Goal: Find contact information: Find contact information

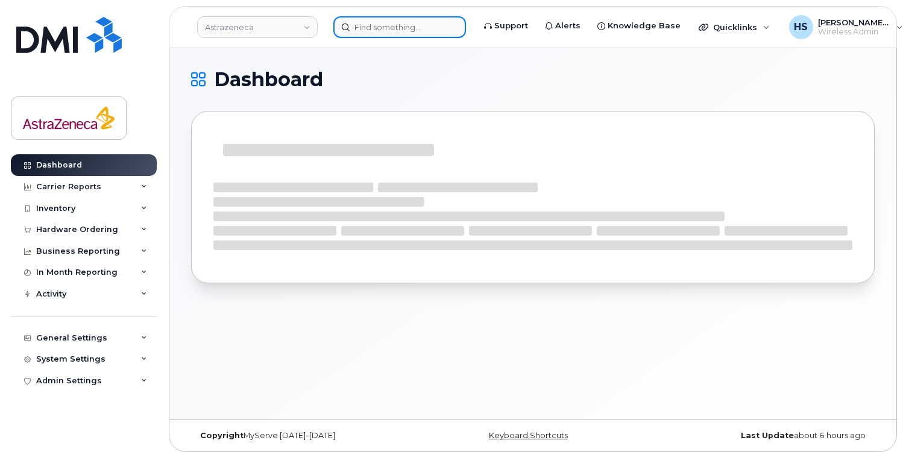
click at [380, 31] on input at bounding box center [399, 27] width 133 height 22
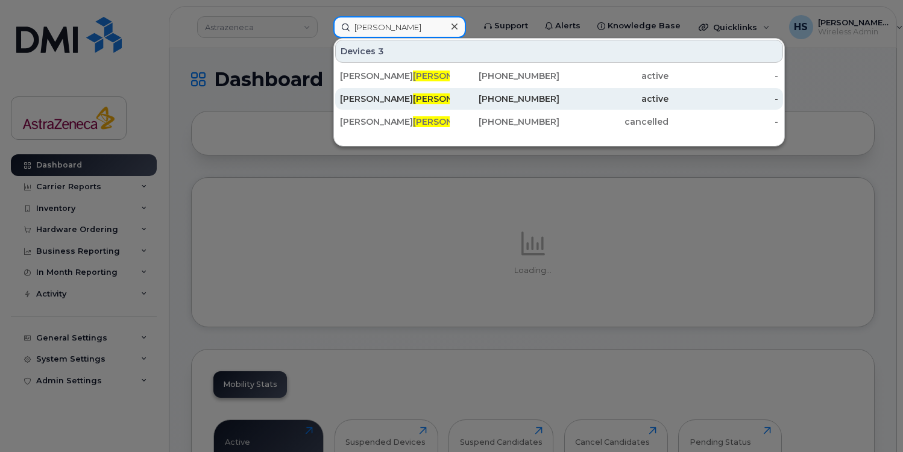
type input "[PERSON_NAME]"
click at [407, 100] on div "[PERSON_NAME]" at bounding box center [395, 99] width 110 height 12
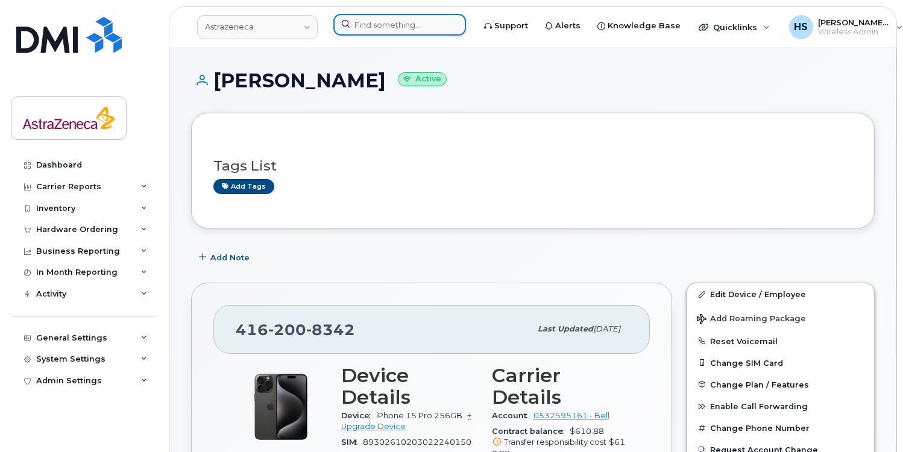
click at [395, 25] on input at bounding box center [399, 25] width 133 height 22
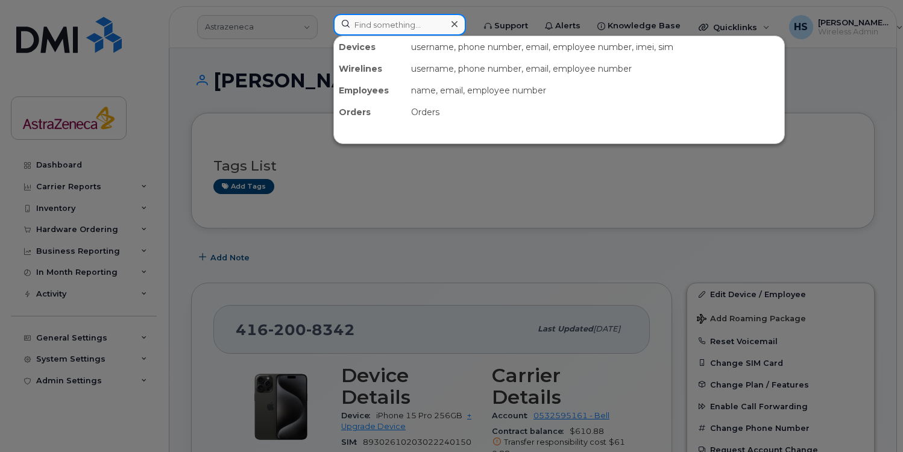
type input "p"
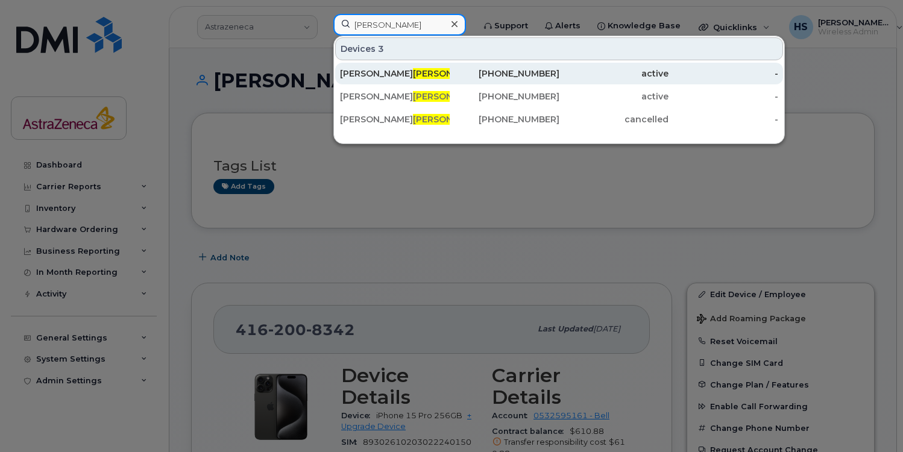
type input "nagy"
click at [418, 75] on div "Peter Nagy" at bounding box center [395, 74] width 110 height 12
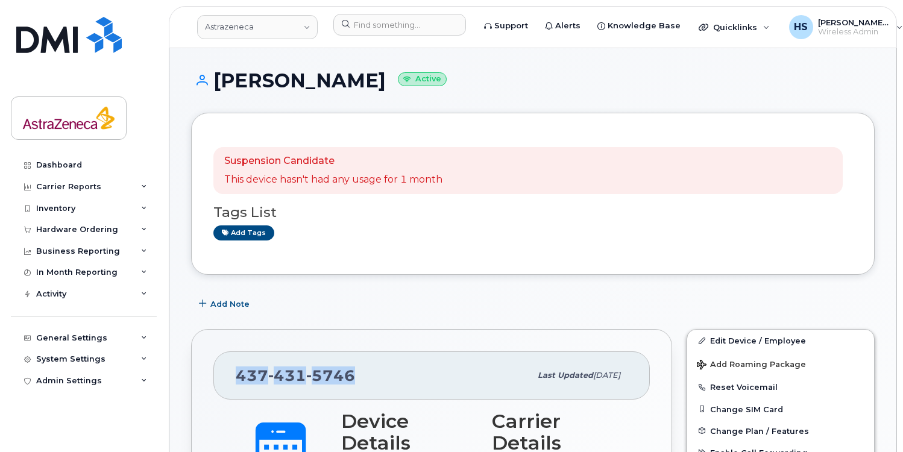
drag, startPoint x: 348, startPoint y: 375, endPoint x: 224, endPoint y: 375, distance: 124.2
click at [224, 375] on div "[PHONE_NUMBER] Last updated [DATE]" at bounding box center [431, 375] width 436 height 48
copy span "[PHONE_NUMBER]"
